Goal: Navigation & Orientation: Find specific page/section

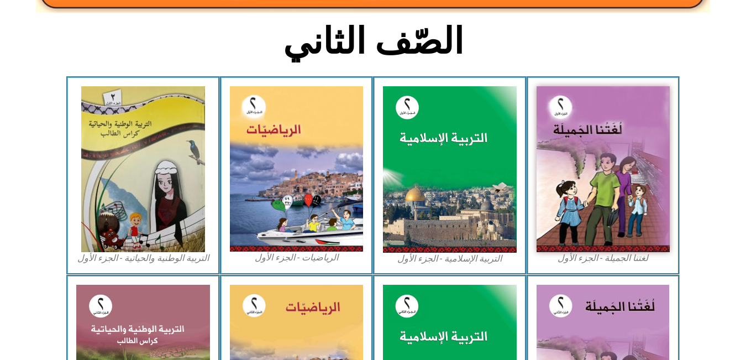
scroll to position [269, 0]
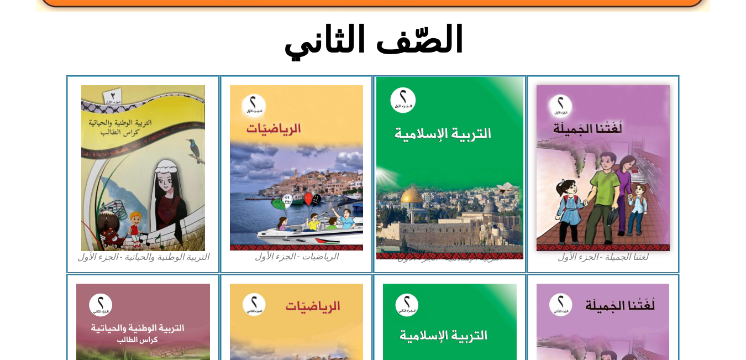
click at [454, 166] on img at bounding box center [449, 168] width 147 height 183
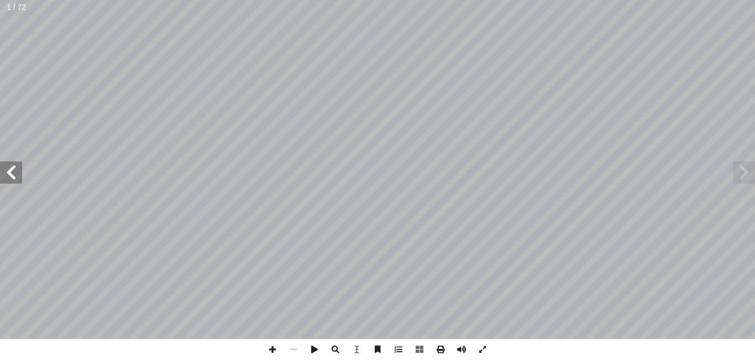
click at [9, 175] on span at bounding box center [11, 172] width 22 height 22
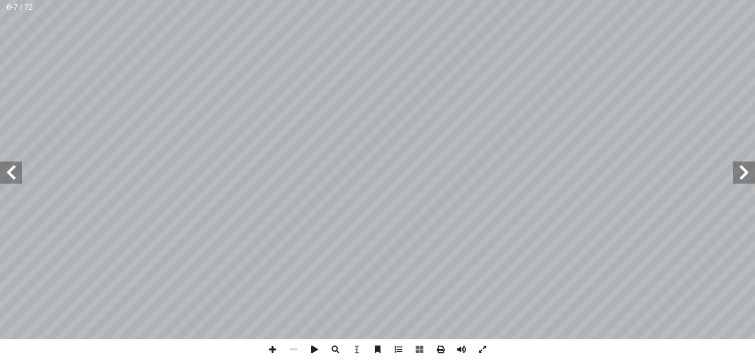
click at [9, 175] on span at bounding box center [11, 172] width 22 height 22
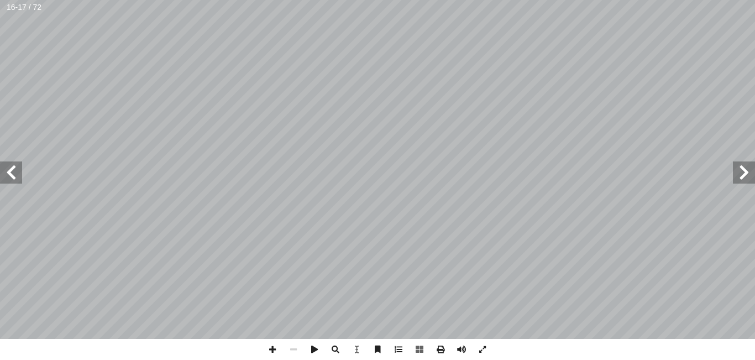
click at [9, 175] on span at bounding box center [11, 172] width 22 height 22
click at [742, 177] on span at bounding box center [744, 172] width 22 height 22
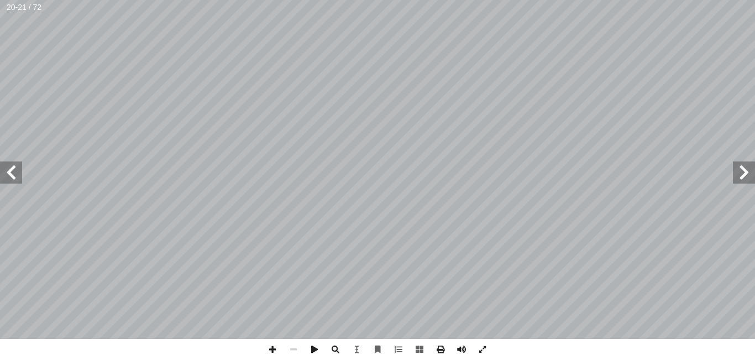
click at [9, 172] on span at bounding box center [11, 172] width 22 height 22
click at [14, 169] on span at bounding box center [11, 172] width 22 height 22
click at [483, 349] on span at bounding box center [482, 349] width 21 height 21
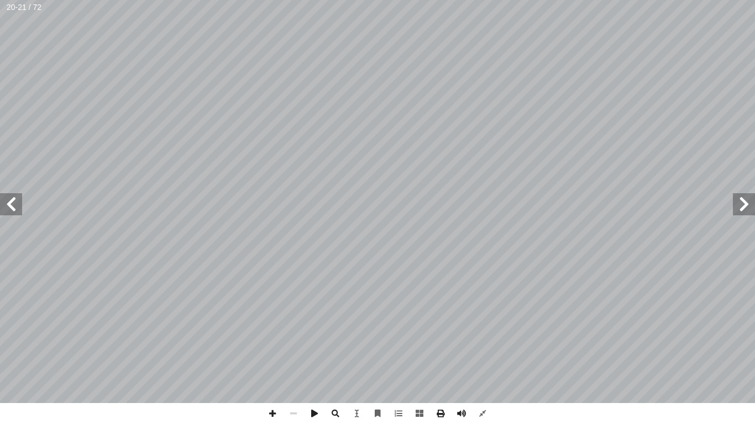
click at [3, 204] on span at bounding box center [11, 204] width 22 height 22
click at [482, 359] on span at bounding box center [482, 413] width 21 height 21
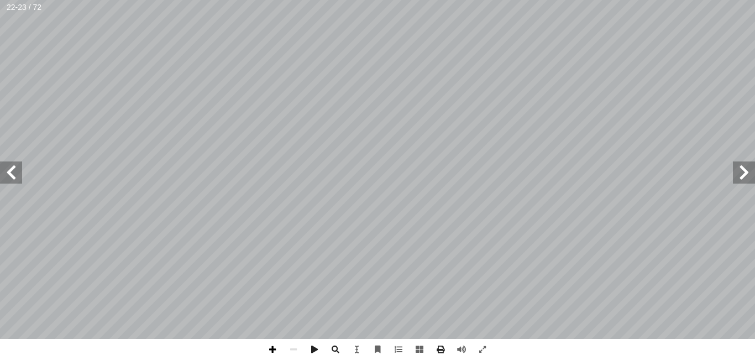
click at [272, 349] on span at bounding box center [272, 349] width 21 height 21
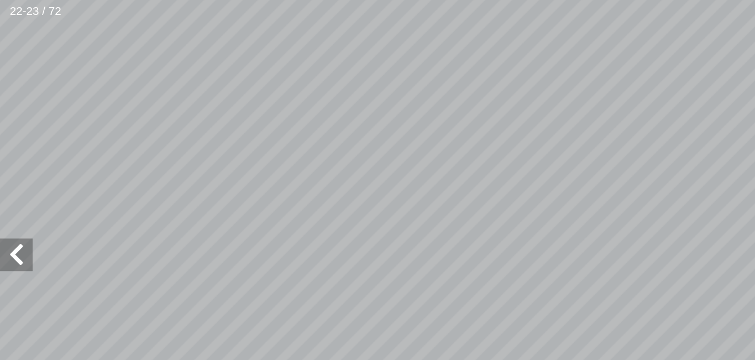
scroll to position [0, -77]
click at [593, 0] on html "الصفحة الرئيسية الصف الأول الصف الثاني الصف الثالث الصف الرابع الصف الخامس الصف…" at bounding box center [377, 50] width 755 height 101
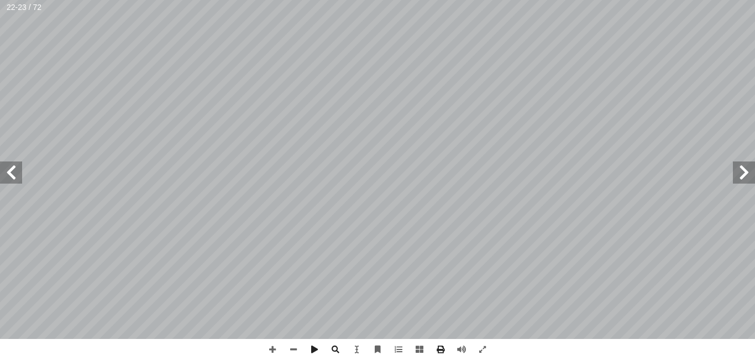
click at [13, 172] on span at bounding box center [11, 172] width 22 height 22
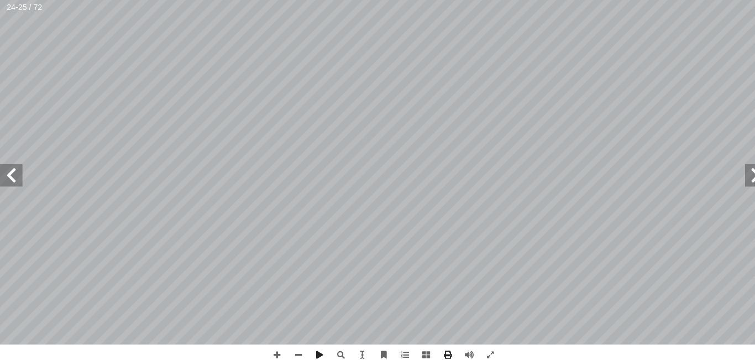
scroll to position [1, 0]
